Goal: Task Accomplishment & Management: Manage account settings

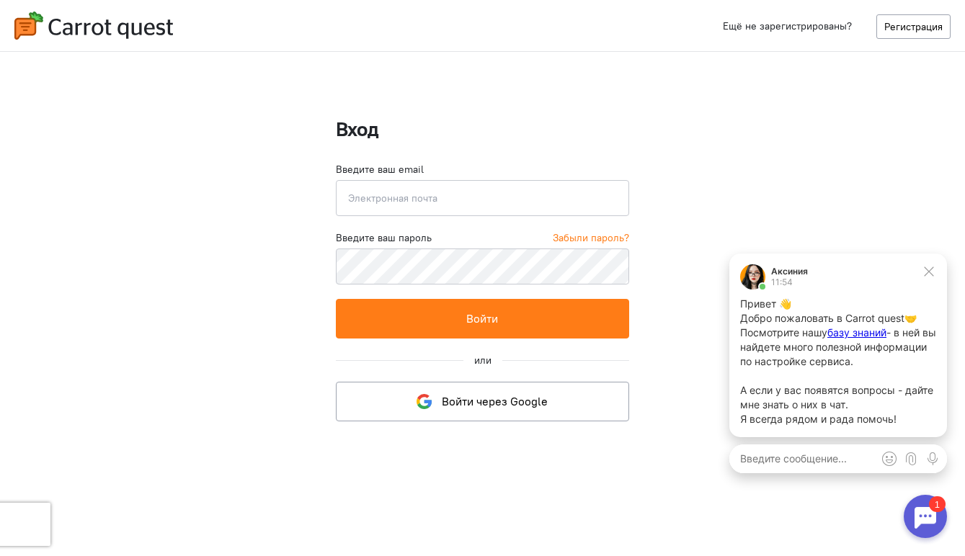
type input "[EMAIL_ADDRESS][DOMAIN_NAME]"
click at [603, 237] on link "Забыли пароль?" at bounding box center [591, 238] width 76 height 14
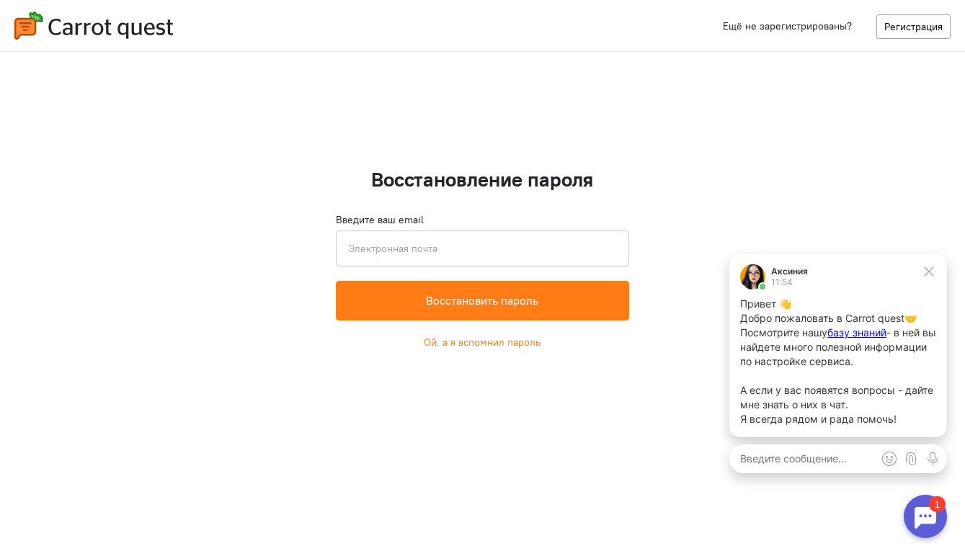
click at [439, 266] on div "Введите ваш email Введите email Восстановить пароль Ой, а я вспомнил пароль" at bounding box center [482, 281] width 293 height 137
click at [432, 251] on input "email" at bounding box center [482, 249] width 293 height 36
type input "[EMAIL_ADDRESS][DOMAIN_NAME]"
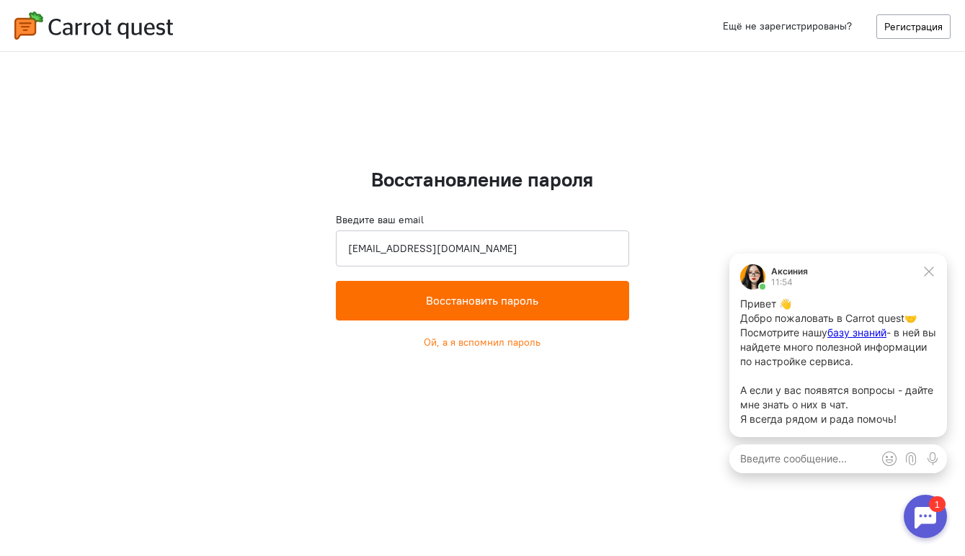
click at [423, 308] on button "Восстановить пароль" at bounding box center [482, 301] width 293 height 40
